Goal: Navigation & Orientation: Find specific page/section

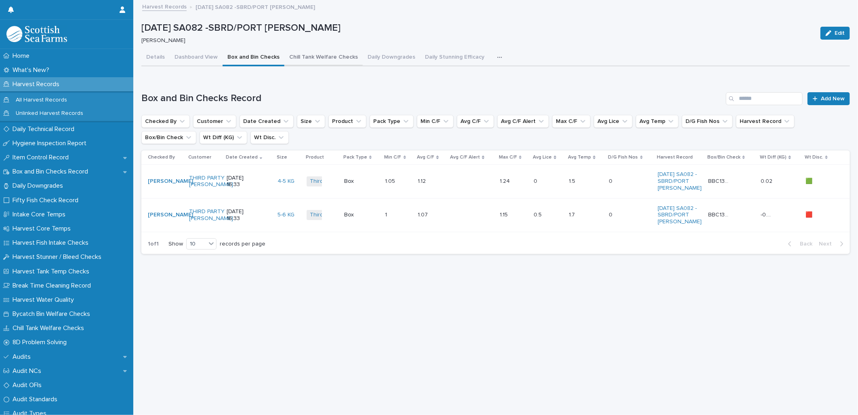
drag, startPoint x: 200, startPoint y: 53, endPoint x: 351, endPoint y: 63, distance: 152.2
click at [200, 53] on button "Dashboard View" at bounding box center [196, 57] width 53 height 17
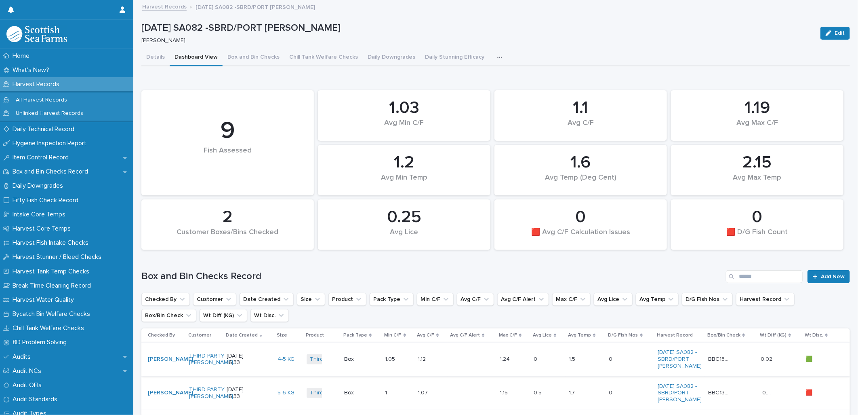
scroll to position [135, 0]
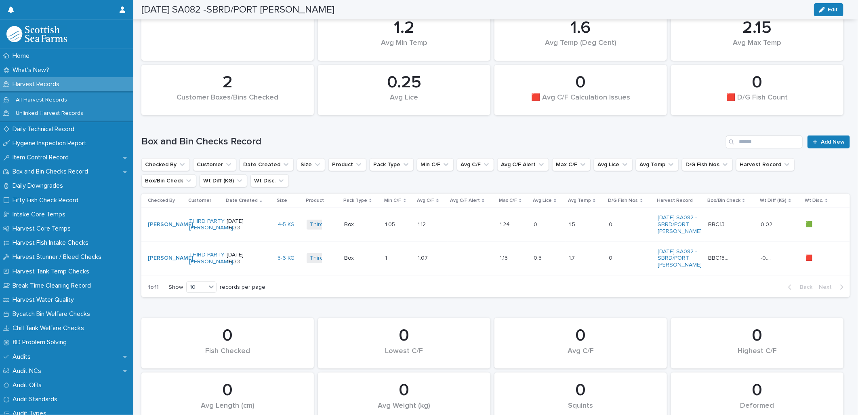
click at [448, 227] on td at bounding box center [472, 225] width 48 height 34
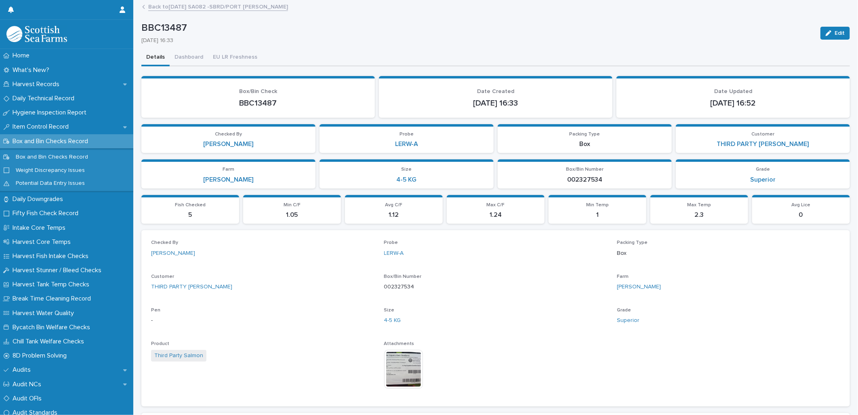
click at [160, 6] on link "Back to [DATE] SA082 -SBRD/PORT [PERSON_NAME]" at bounding box center [218, 6] width 140 height 9
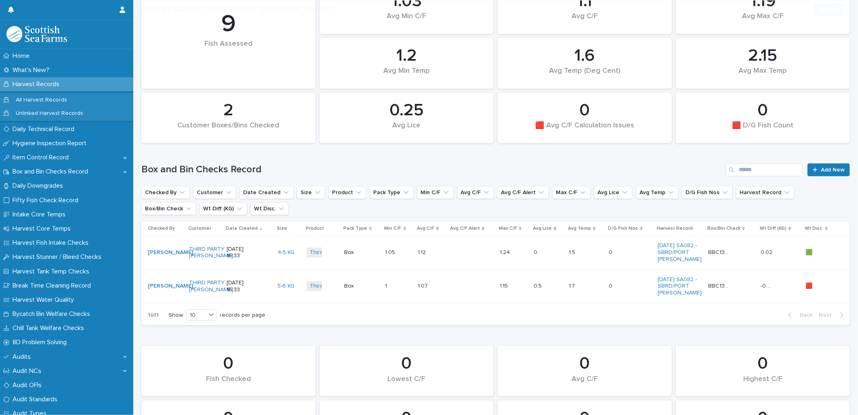
scroll to position [135, 0]
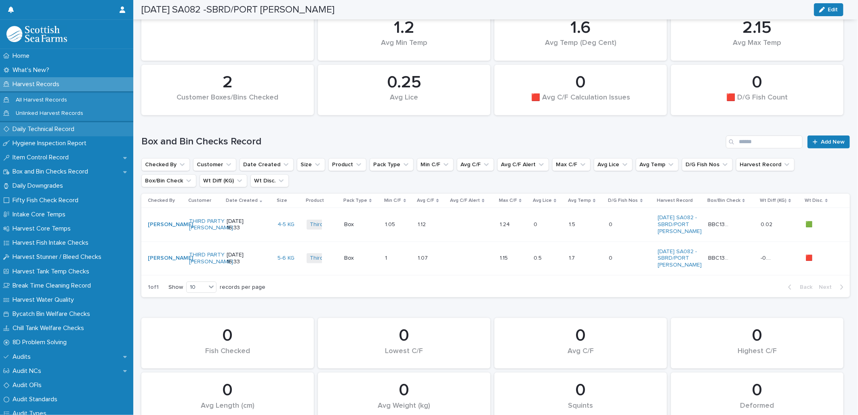
click at [36, 128] on p "Daily Technical Record" at bounding box center [45, 129] width 72 height 8
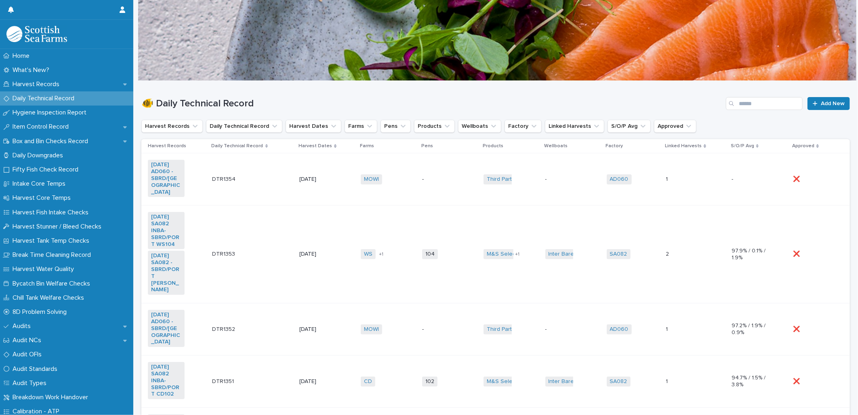
click at [290, 256] on td "DTR1353 DTR1353" at bounding box center [253, 254] width 88 height 98
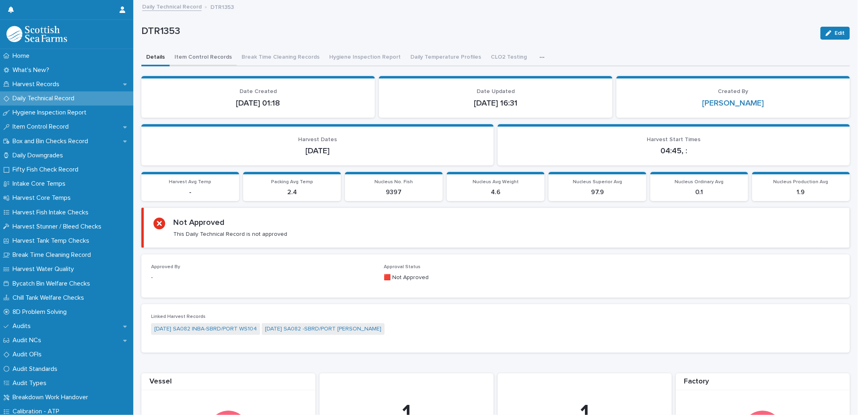
click at [199, 51] on button "Item Control Records" at bounding box center [203, 57] width 67 height 17
